Goal: Information Seeking & Learning: Learn about a topic

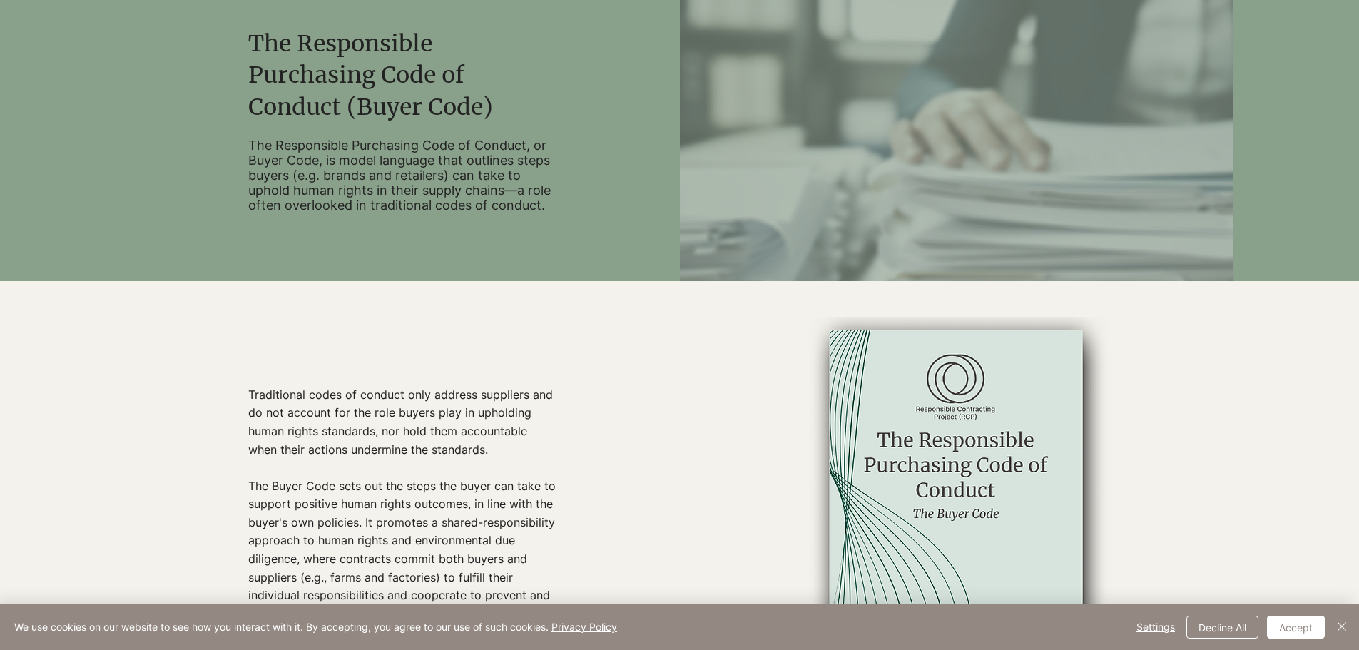
scroll to position [143, 0]
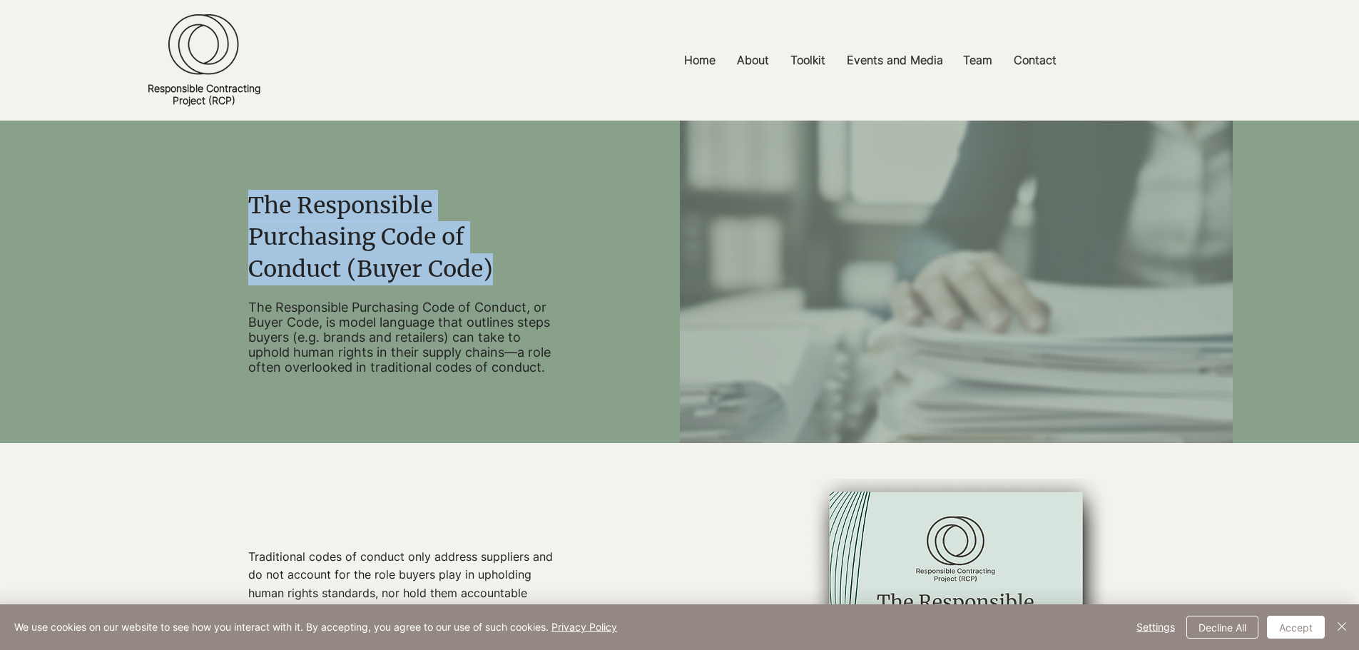
drag, startPoint x: 253, startPoint y: 197, endPoint x: 496, endPoint y: 268, distance: 253.4
click at [496, 268] on h2 "The Responsible Purchasing Code of Conduct (Buyer Code)" at bounding box center [403, 238] width 310 height 96
copy span "The Responsible Purchasing Code of Conduct (Buyer Code)"
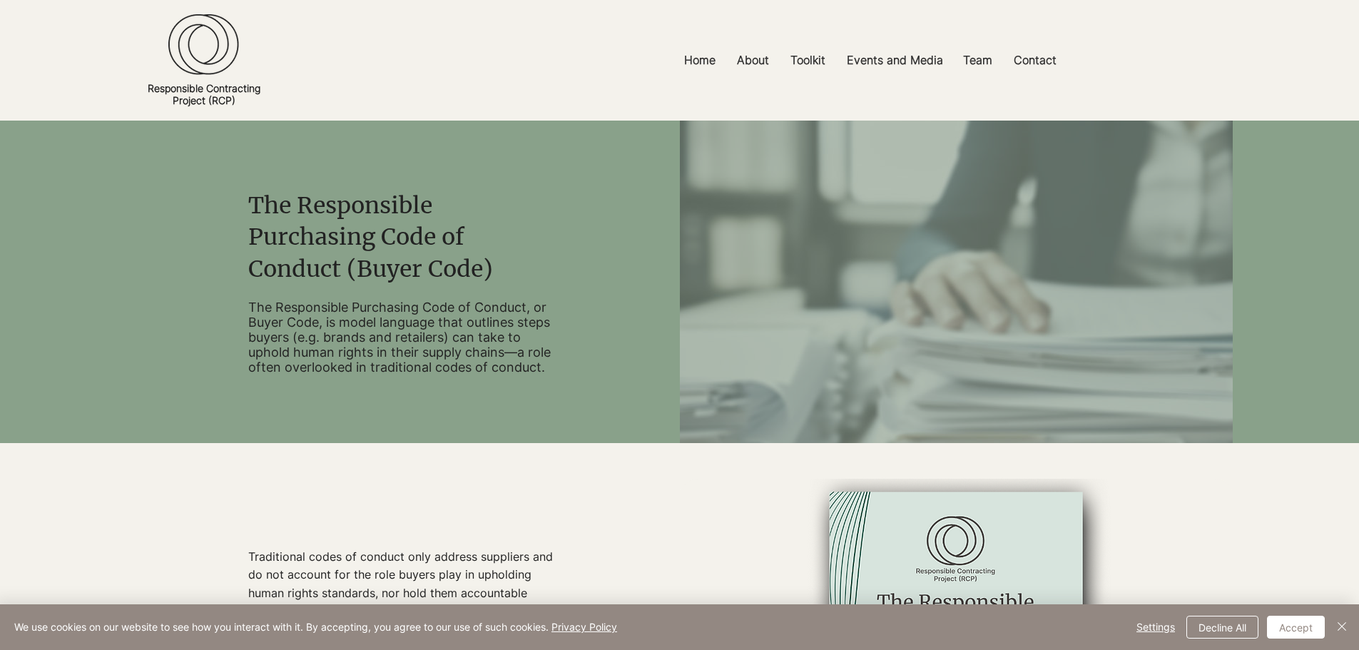
click at [452, 314] on p "The Responsible Purchasing Code of Conduct, or Buyer Code, is model language th…" at bounding box center [403, 337] width 310 height 75
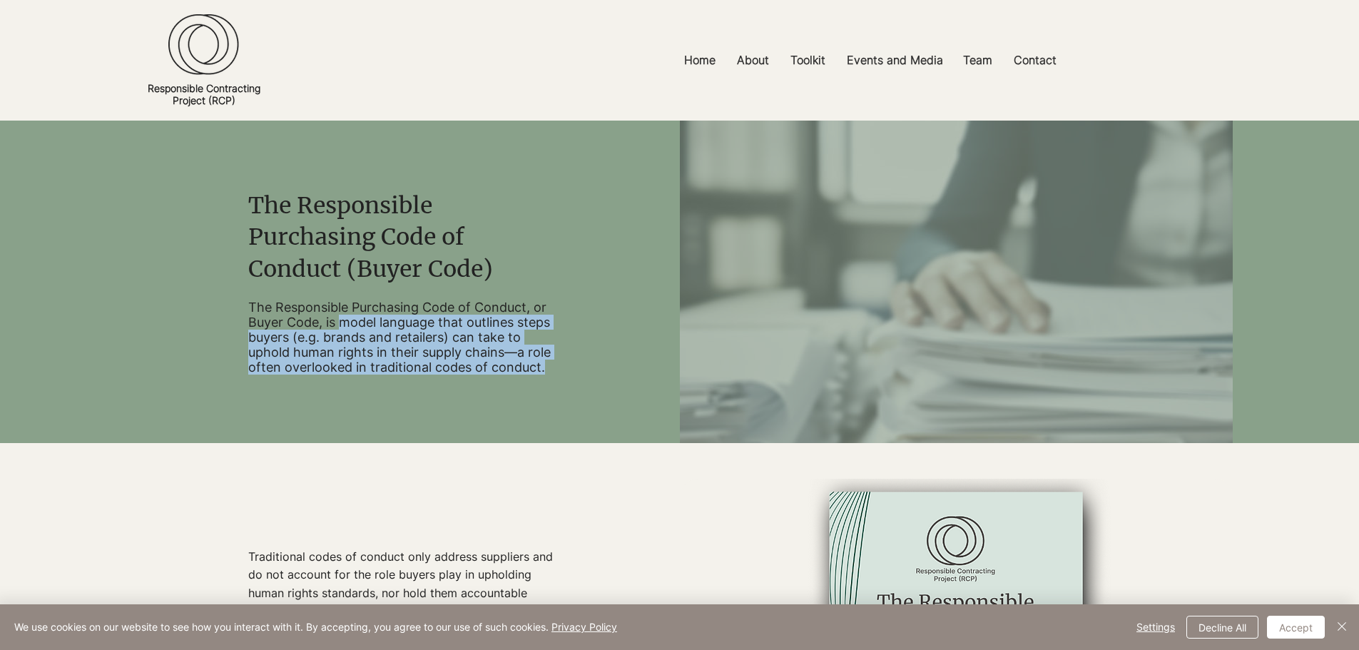
drag, startPoint x: 340, startPoint y: 322, endPoint x: 554, endPoint y: 372, distance: 219.3
click at [554, 372] on p "The Responsible Purchasing Code of Conduct, or Buyer Code, is model language th…" at bounding box center [403, 337] width 310 height 75
copy p "model language that outlines steps buyers (e.g. brands and retailers) can take …"
